Goal: Obtain resource: Download file/media

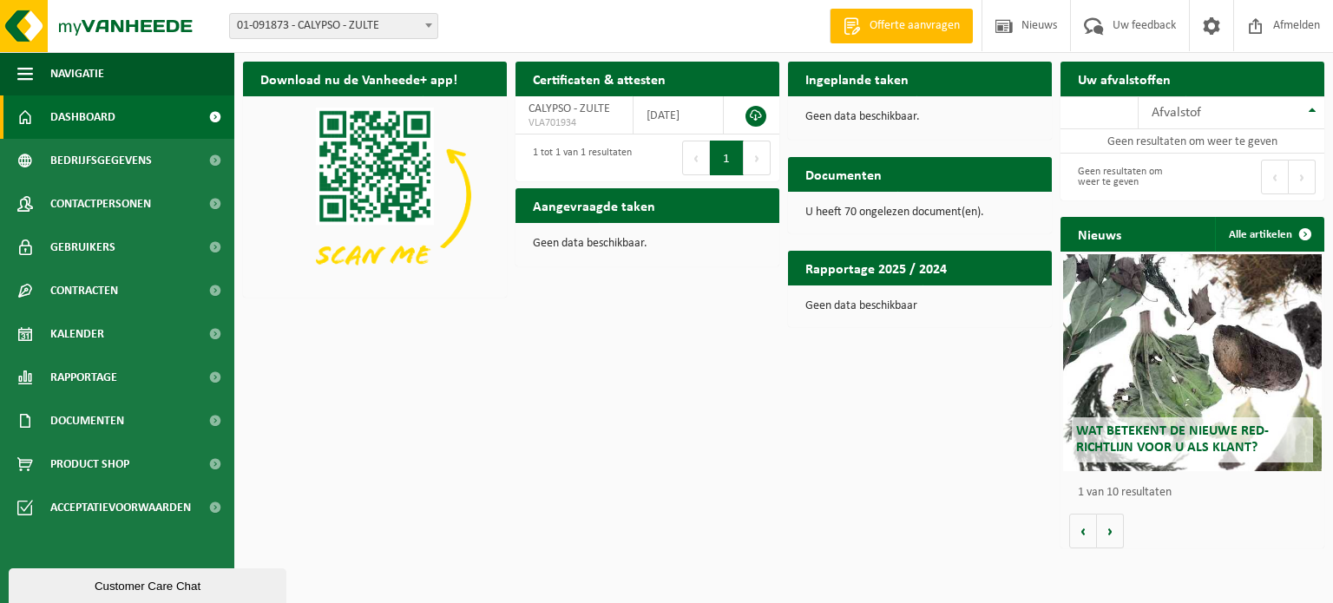
click at [378, 22] on span "01-091873 - CALYPSO - ZULTE" at bounding box center [333, 26] width 207 height 24
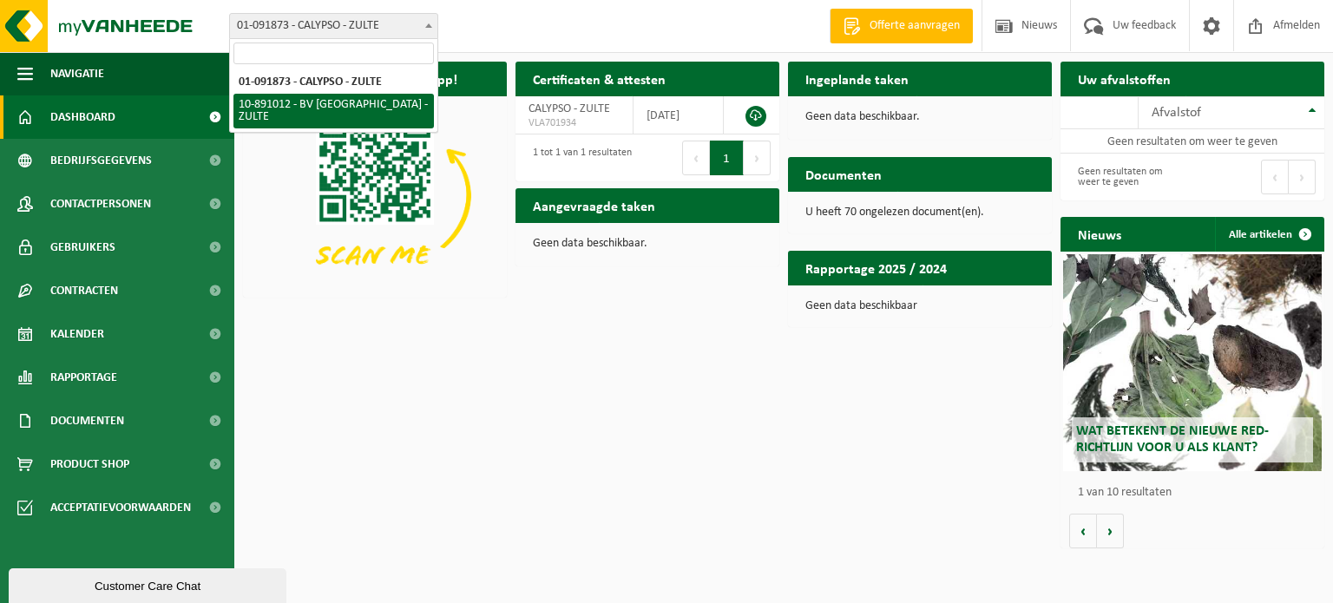
select select "114661"
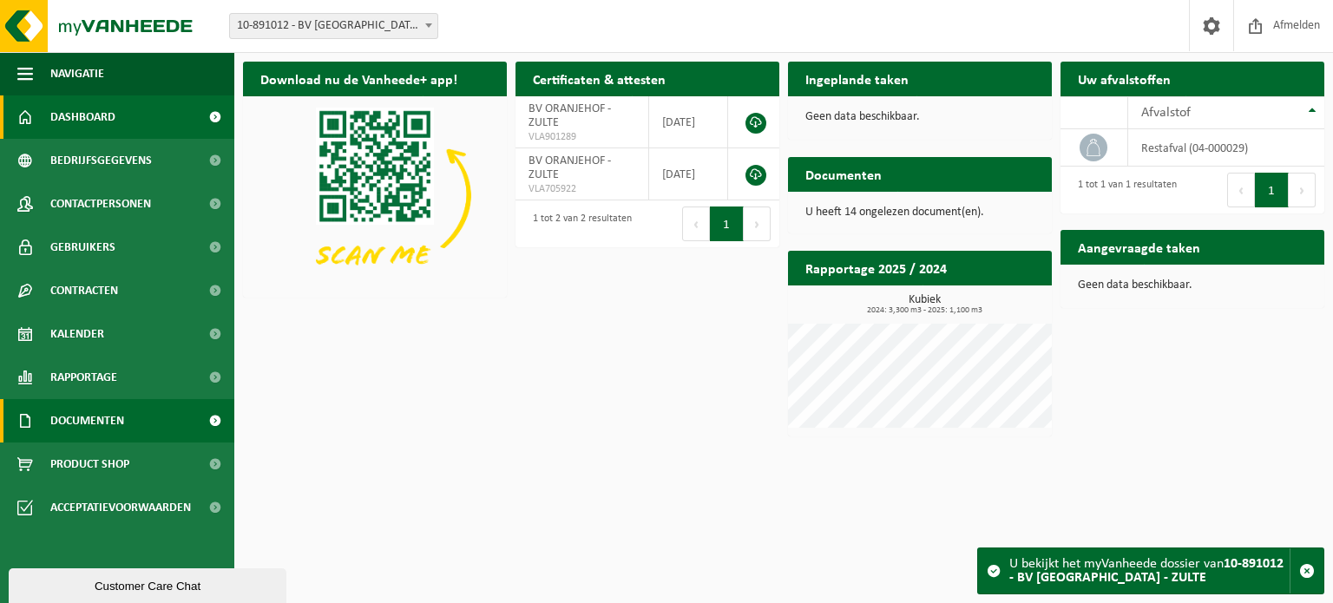
click at [200, 417] on span at bounding box center [214, 420] width 39 height 43
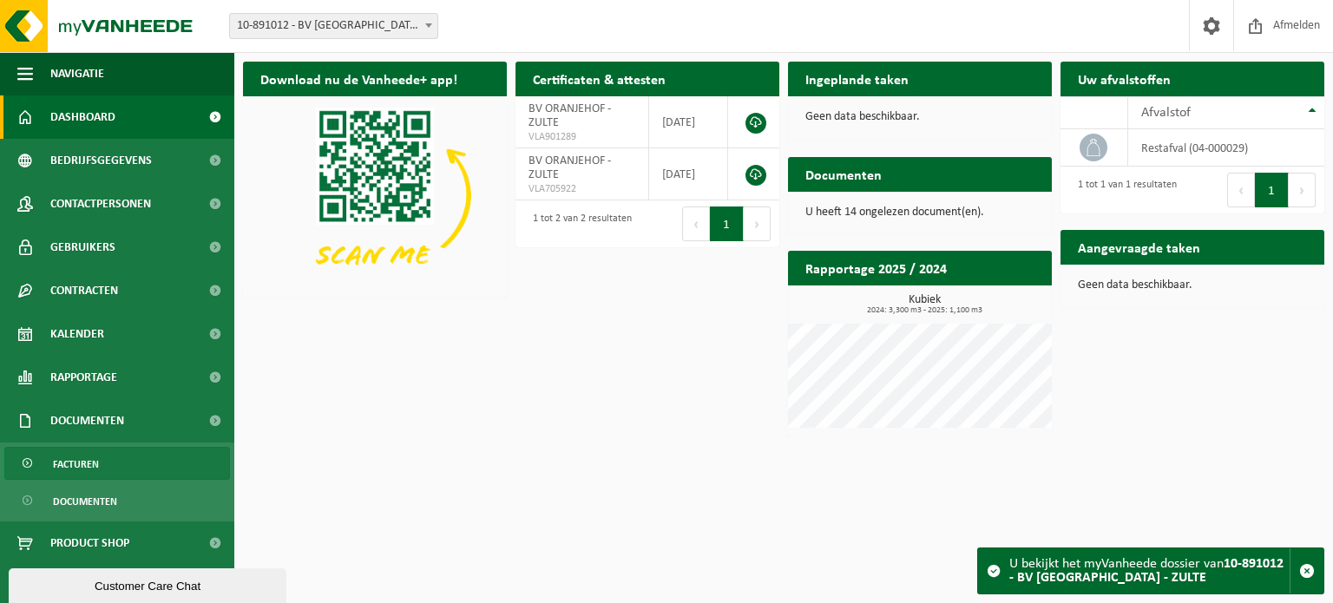
click at [55, 465] on span "Facturen" at bounding box center [76, 464] width 46 height 33
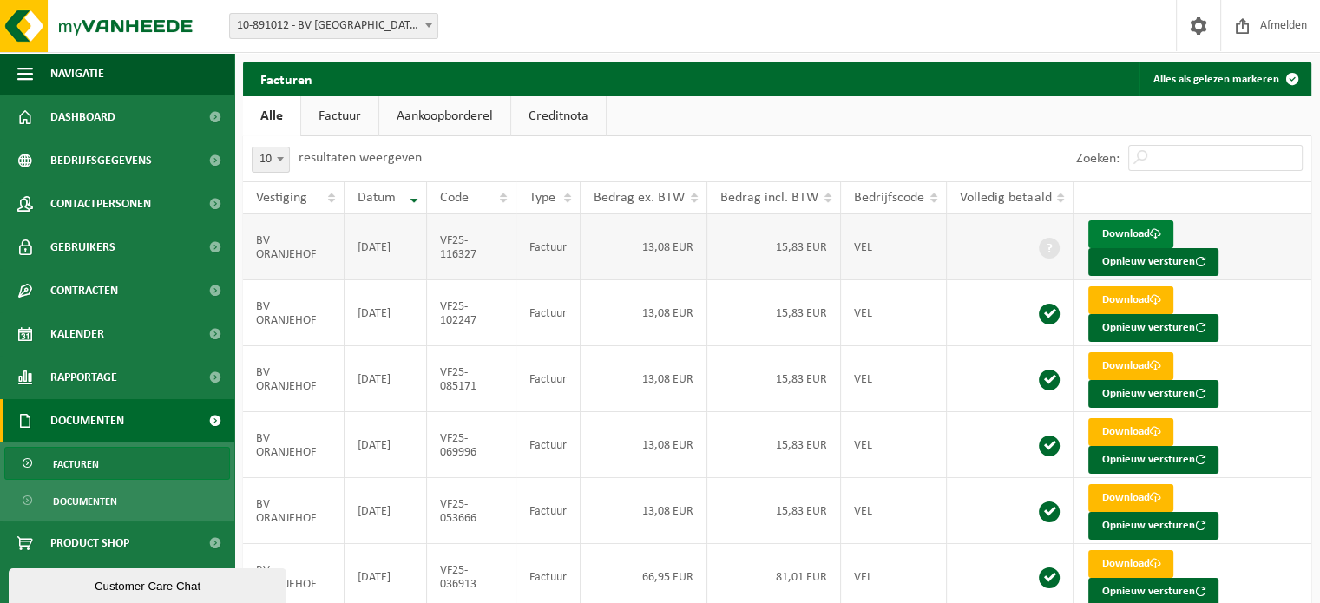
click at [1131, 228] on link "Download" at bounding box center [1130, 234] width 85 height 28
